Goal: Information Seeking & Learning: Learn about a topic

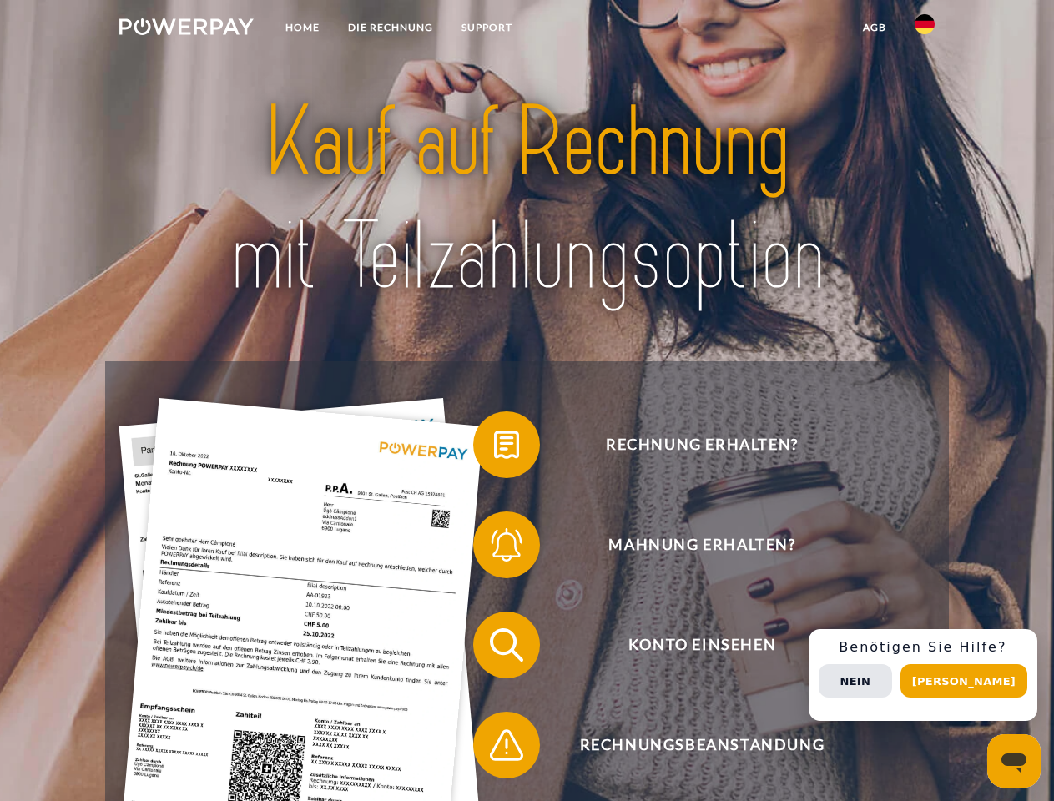
click at [186, 29] on img at bounding box center [186, 26] width 134 height 17
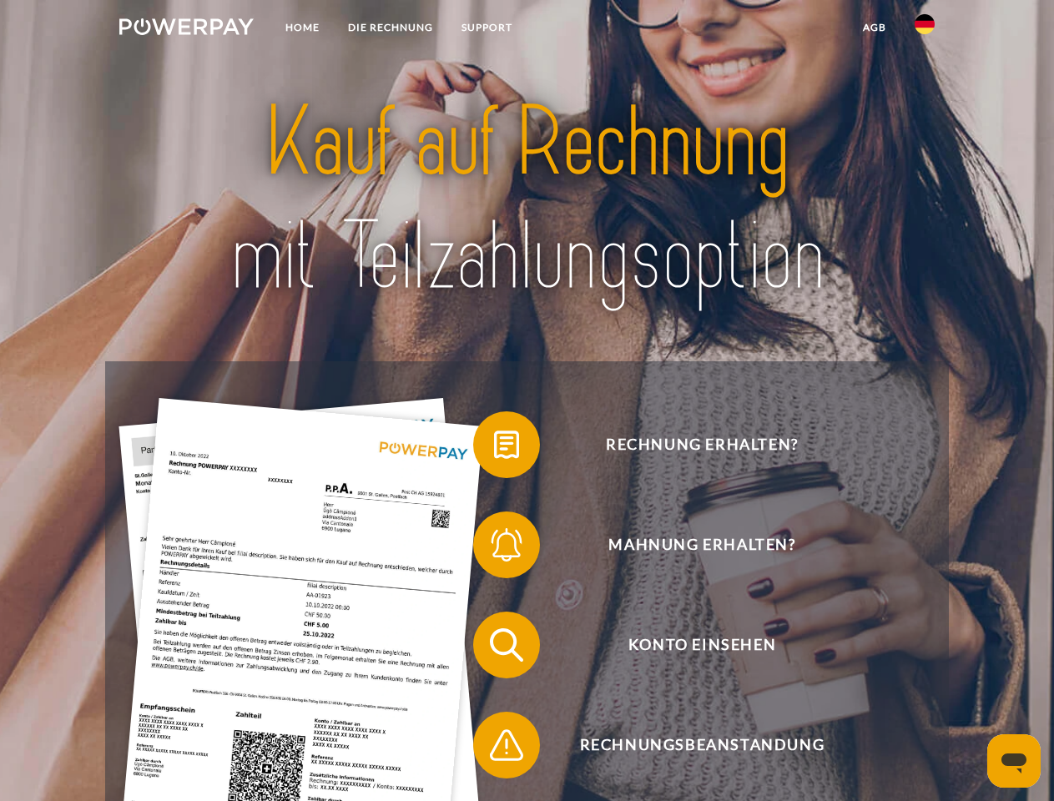
click at [925, 29] on img at bounding box center [925, 24] width 20 height 20
click at [874, 28] on link "agb" at bounding box center [875, 28] width 52 height 30
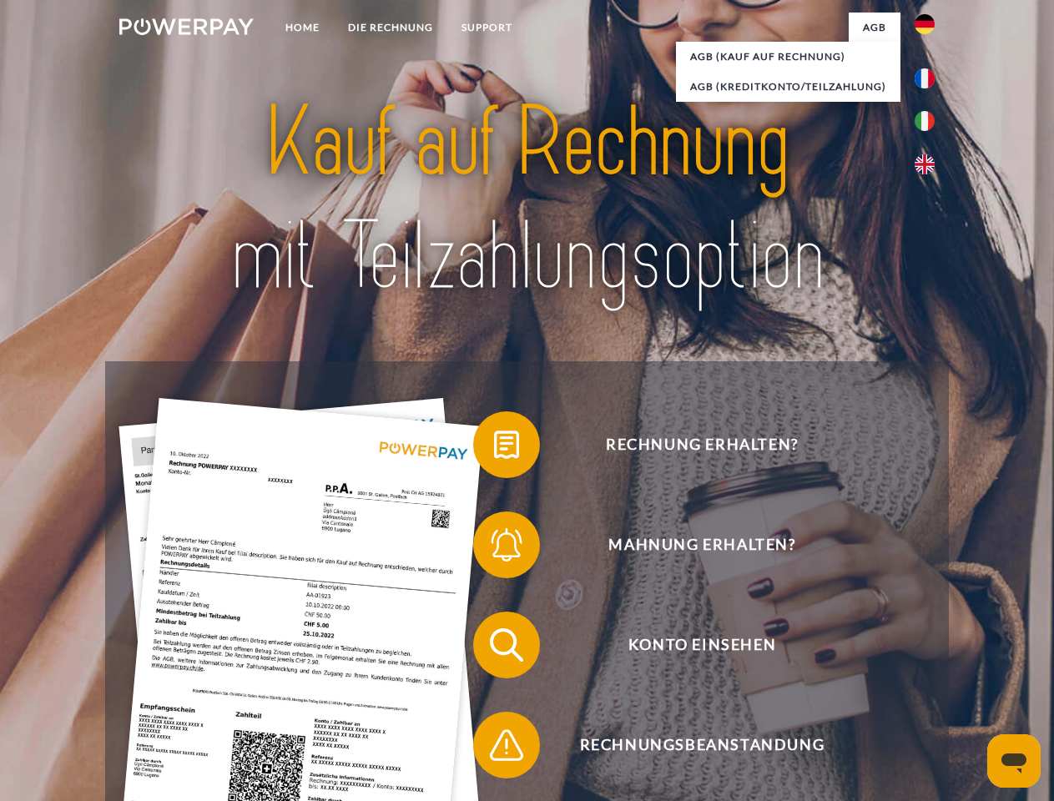
click at [494, 448] on span at bounding box center [481, 444] width 83 height 83
click at [494, 548] on span at bounding box center [481, 544] width 83 height 83
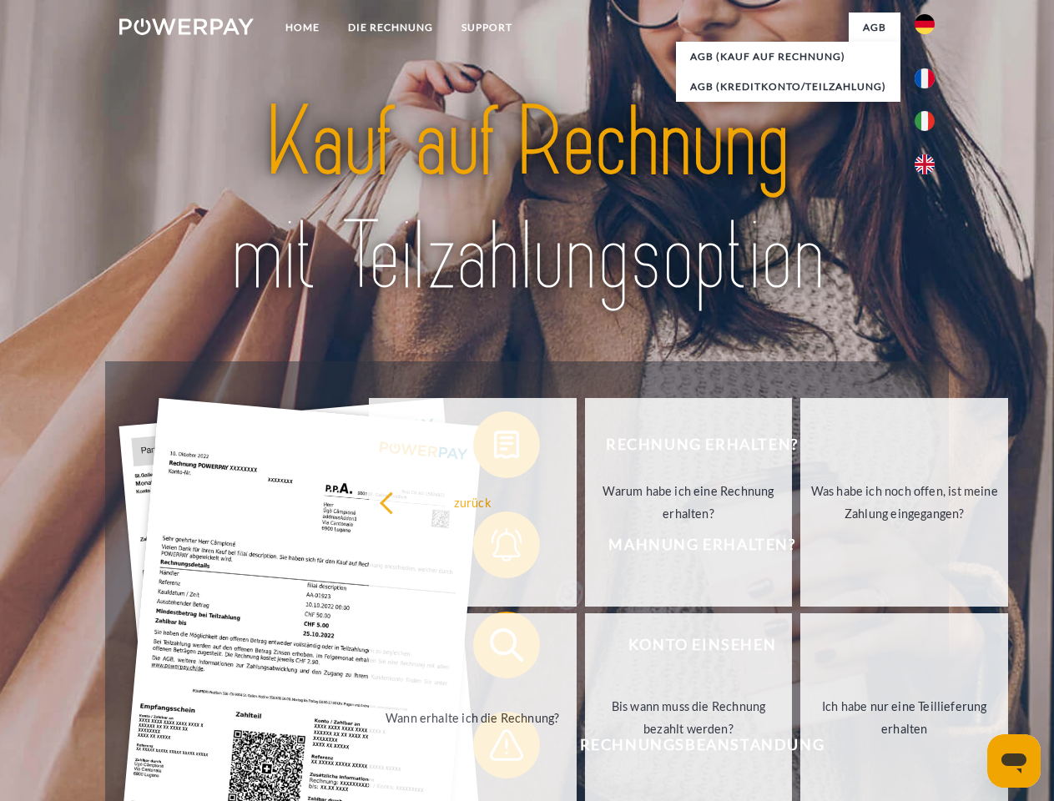
click at [585, 648] on link "Bis wann muss die Rechnung bezahlt werden?" at bounding box center [689, 717] width 208 height 209
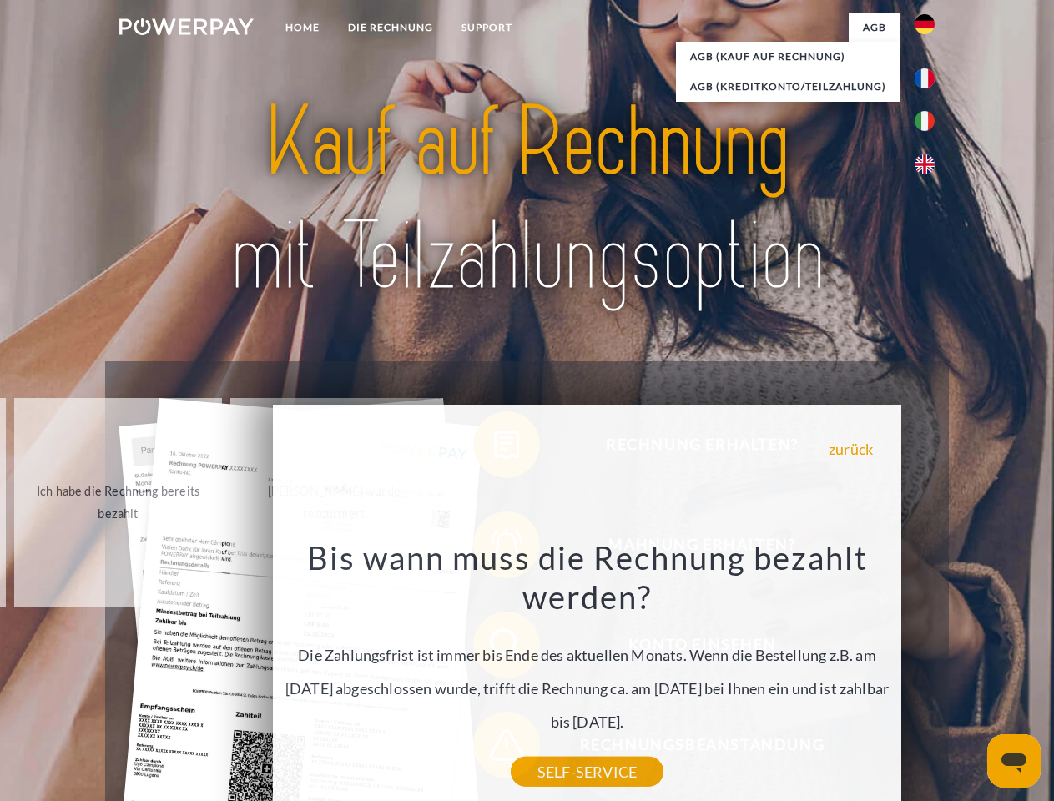
click at [929, 675] on div "Rechnung erhalten? Mahnung erhalten? Konto einsehen" at bounding box center [526, 695] width 843 height 668
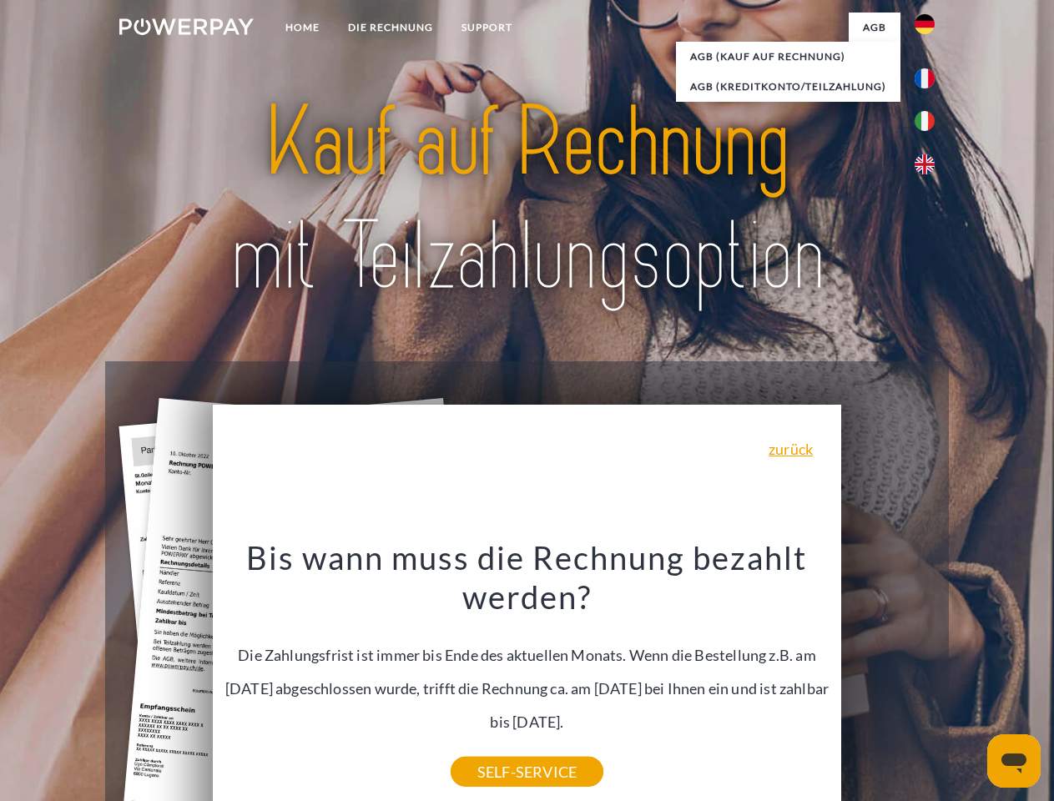
click at [888, 678] on span "Konto einsehen" at bounding box center [701, 645] width 409 height 67
click at [970, 681] on header "Home DIE RECHNUNG SUPPORT" at bounding box center [527, 576] width 1054 height 1152
